Goal: Transaction & Acquisition: Purchase product/service

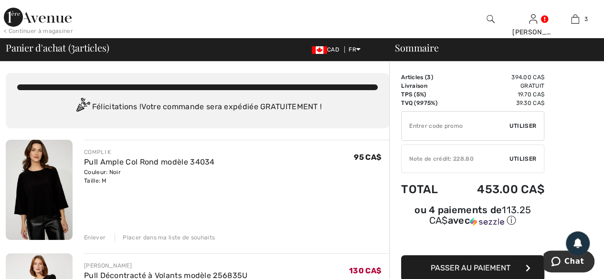
click at [142, 239] on div "Placer dans ma liste de souhaits" at bounding box center [165, 238] width 100 height 9
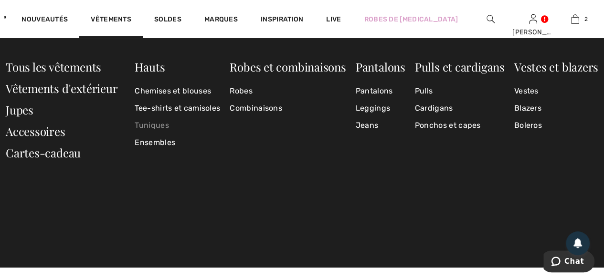
click at [142, 127] on link "Tuniques" at bounding box center [178, 125] width 86 height 17
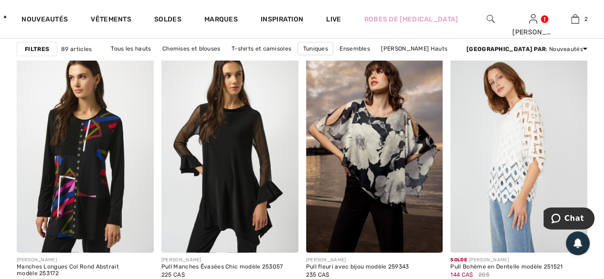
scroll to position [1242, 0]
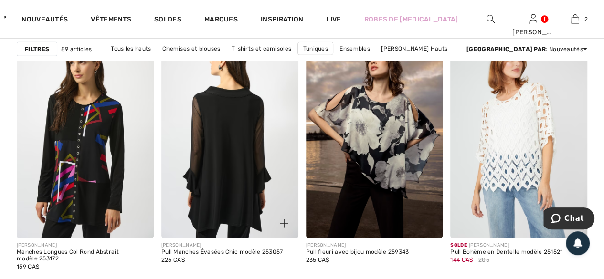
click at [240, 170] on img at bounding box center [229, 135] width 137 height 205
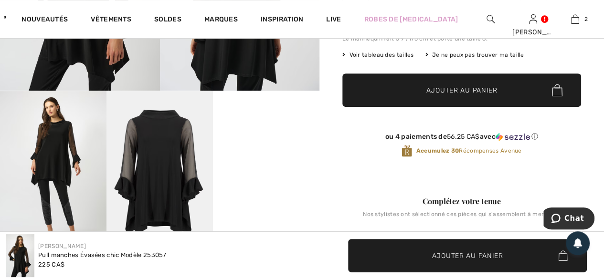
scroll to position [239, 0]
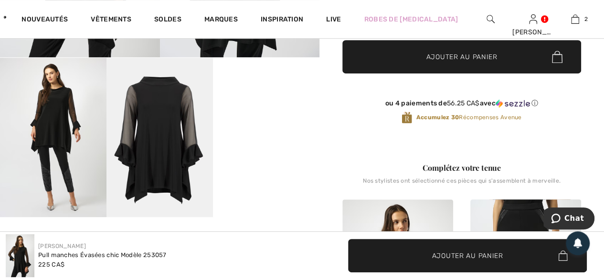
click at [290, 111] on video "Your browser does not support the video tag." at bounding box center [266, 85] width 107 height 54
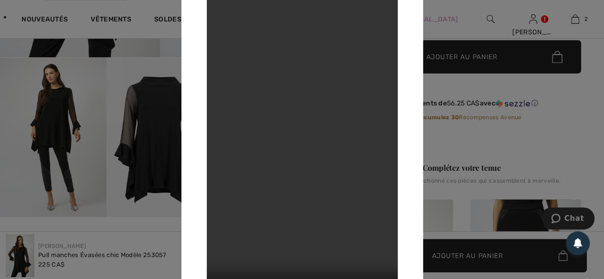
click at [368, 218] on video "Your browser does not support the video tag." at bounding box center [302, 140] width 191 height 340
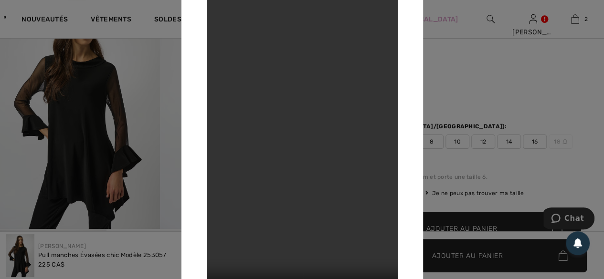
scroll to position [48, 0]
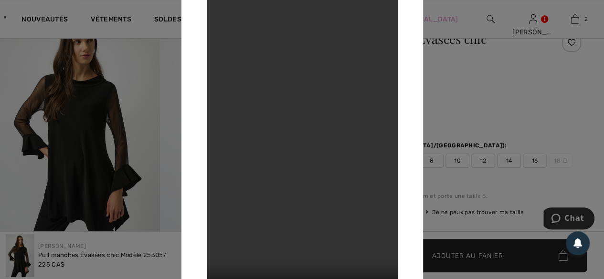
click at [433, 104] on div at bounding box center [302, 139] width 604 height 279
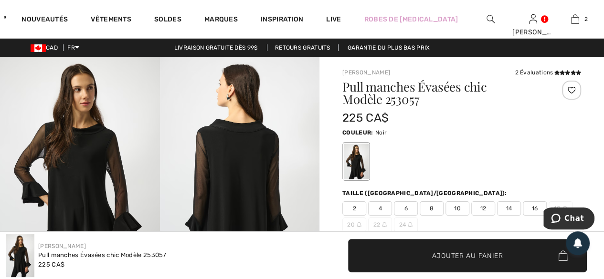
scroll to position [0, 0]
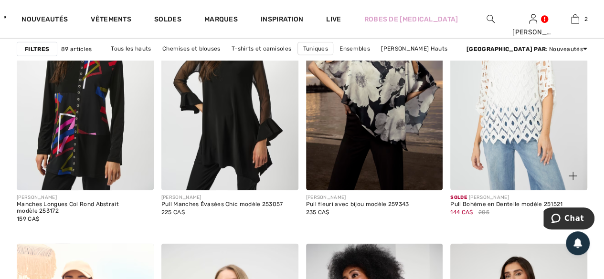
scroll to position [1242, 0]
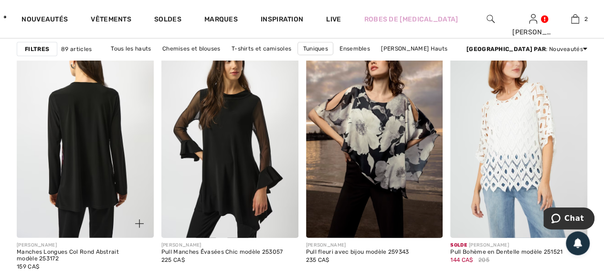
click at [91, 150] on img at bounding box center [85, 135] width 137 height 205
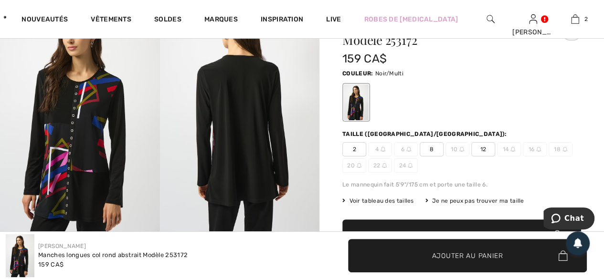
scroll to position [48, 0]
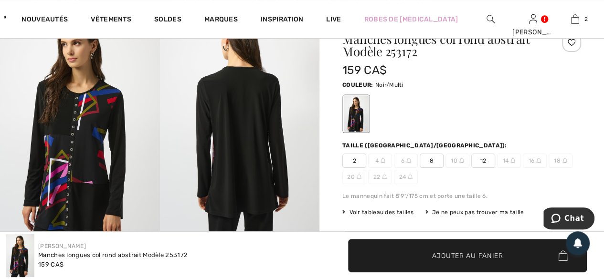
click at [481, 159] on span "12" at bounding box center [484, 161] width 24 height 14
click at [448, 257] on span "Ajouter au panier" at bounding box center [467, 256] width 71 height 10
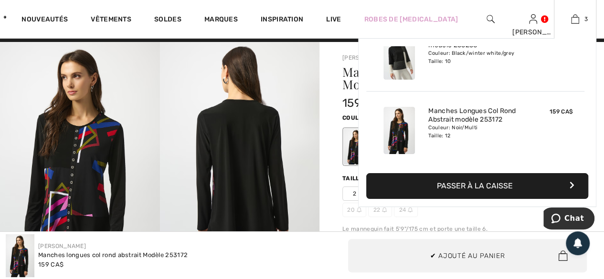
scroll to position [0, 0]
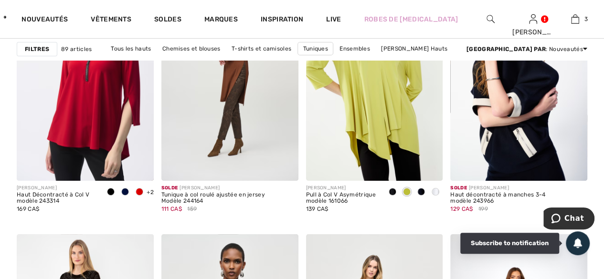
scroll to position [3583, 0]
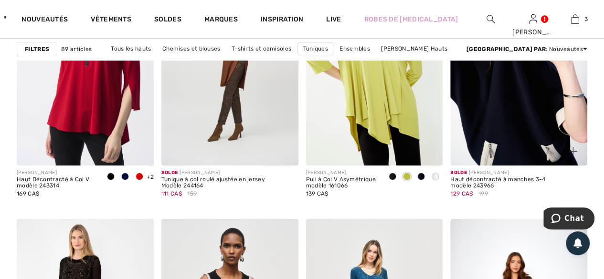
click at [542, 129] on img at bounding box center [519, 62] width 137 height 205
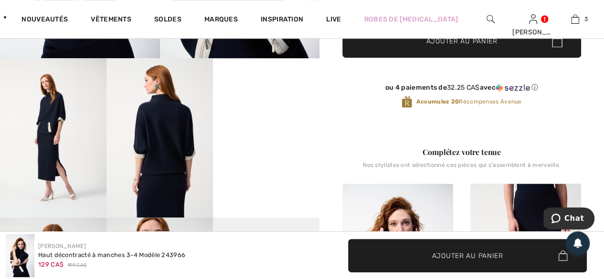
scroll to position [239, 0]
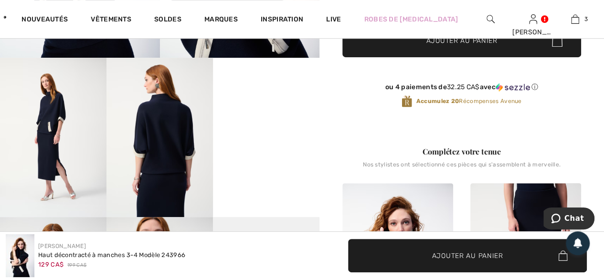
click at [269, 111] on video "Your browser does not support the video tag." at bounding box center [266, 85] width 107 height 54
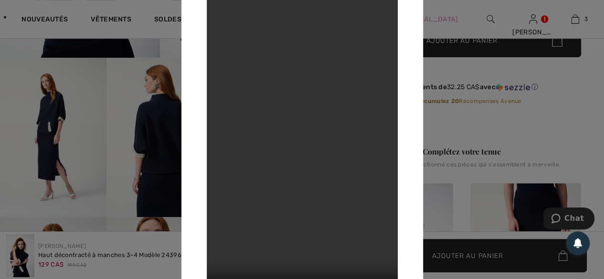
click at [484, 120] on div at bounding box center [302, 139] width 604 height 279
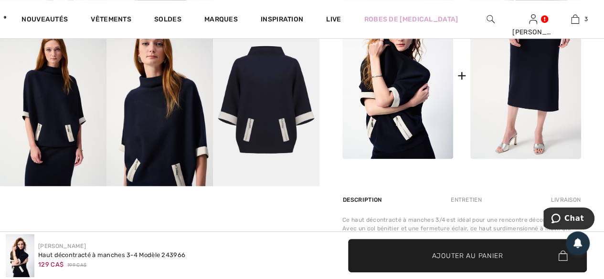
click at [287, 141] on img at bounding box center [266, 106] width 107 height 160
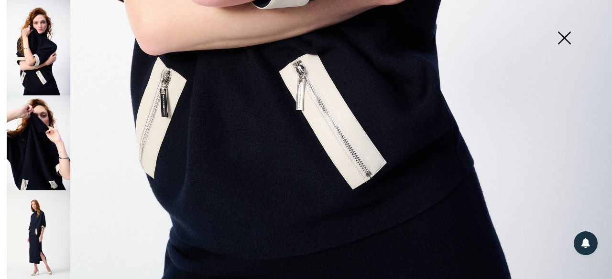
scroll to position [627, 0]
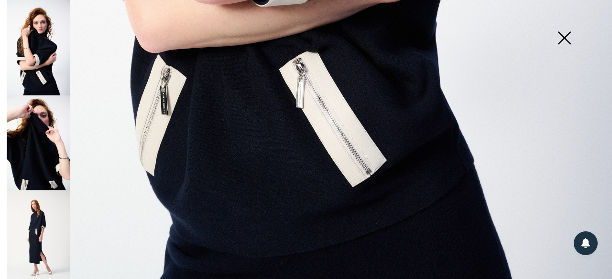
click at [567, 38] on img at bounding box center [564, 38] width 48 height 49
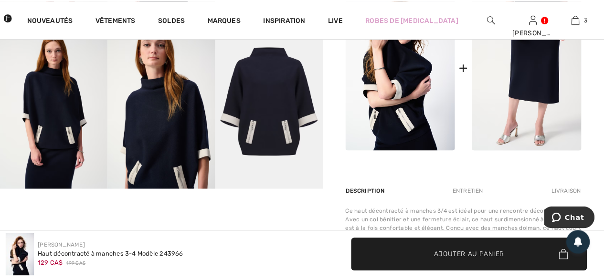
scroll to position [615, 0]
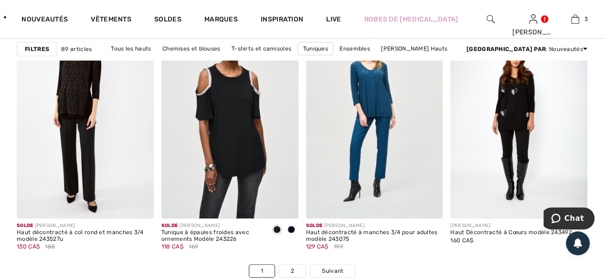
scroll to position [3774, 0]
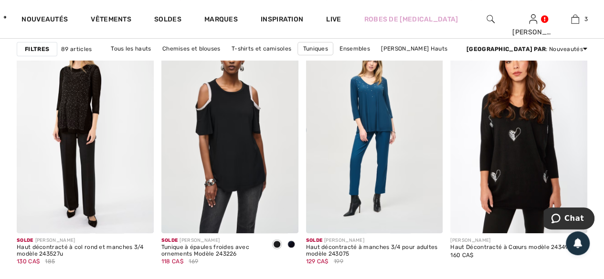
click at [504, 180] on img at bounding box center [519, 130] width 137 height 205
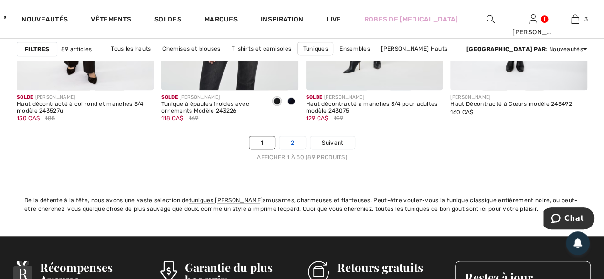
click at [288, 141] on link "2" at bounding box center [292, 143] width 26 height 12
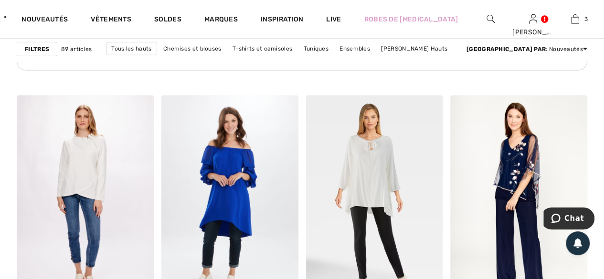
scroll to position [1194, 0]
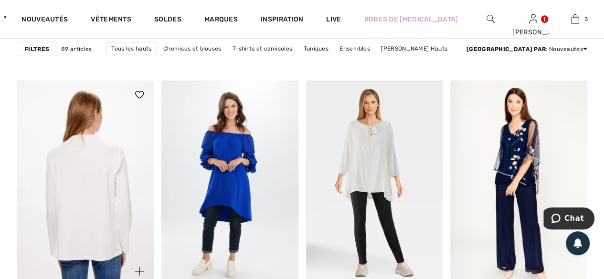
click at [102, 190] on img at bounding box center [85, 183] width 137 height 205
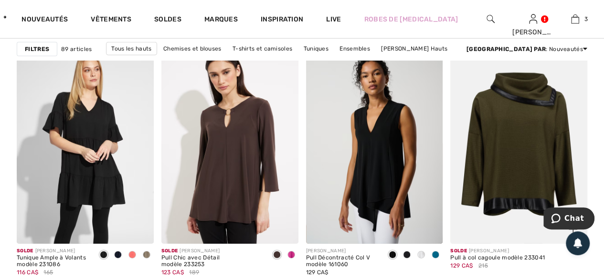
scroll to position [1481, 0]
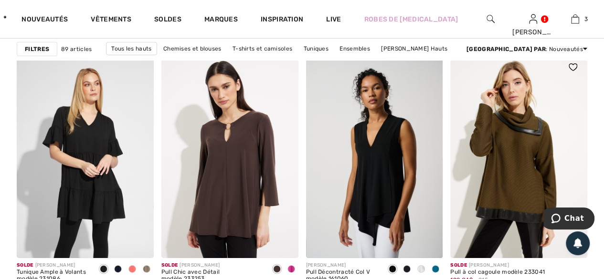
click at [516, 162] on img at bounding box center [519, 155] width 137 height 205
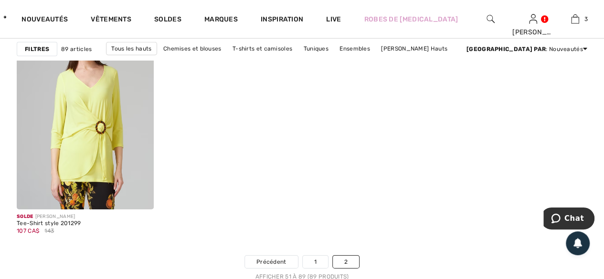
scroll to position [3297, 0]
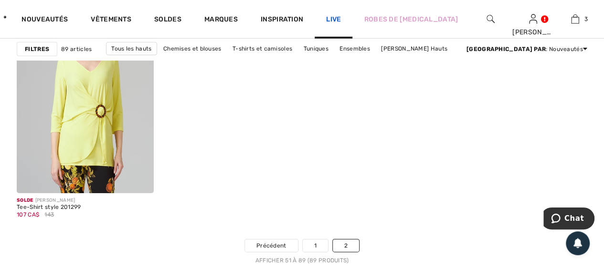
click at [341, 19] on link "Live" at bounding box center [333, 19] width 15 height 10
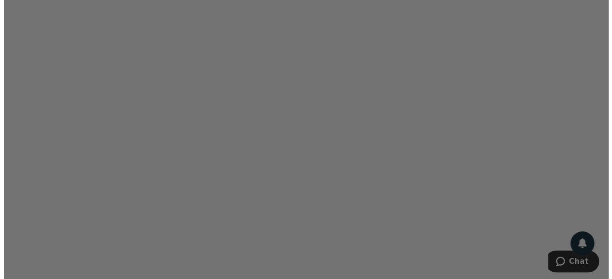
scroll to position [764, 0]
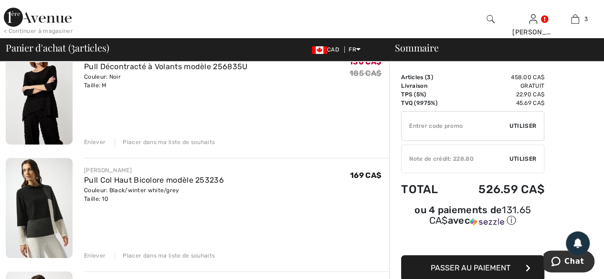
scroll to position [143, 0]
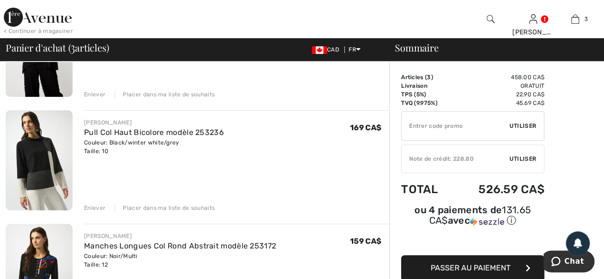
click at [146, 206] on div "Placer dans ma liste de souhaits" at bounding box center [165, 208] width 100 height 9
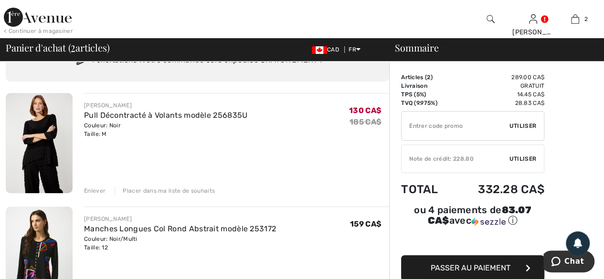
scroll to position [0, 0]
